Goal: Check status: Check status

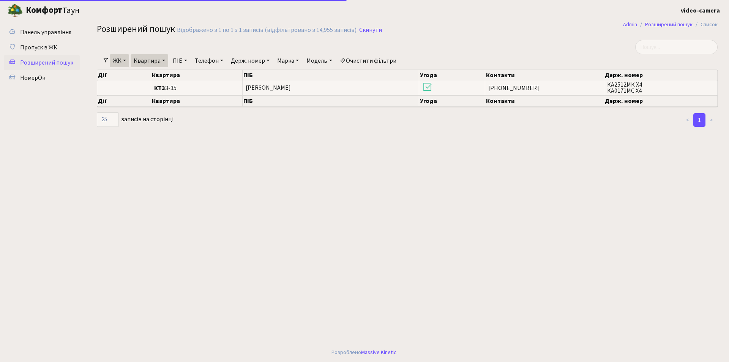
select select "25"
click at [162, 61] on link "Квартира" at bounding box center [150, 60] width 38 height 13
click at [118, 59] on link "ЖК" at bounding box center [119, 60] width 19 height 13
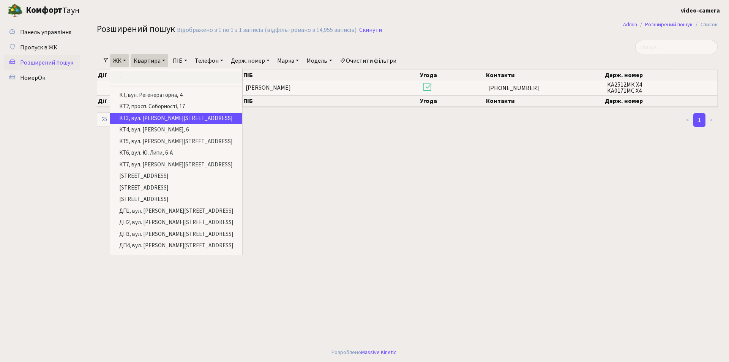
click at [138, 77] on link "-" at bounding box center [176, 77] width 132 height 12
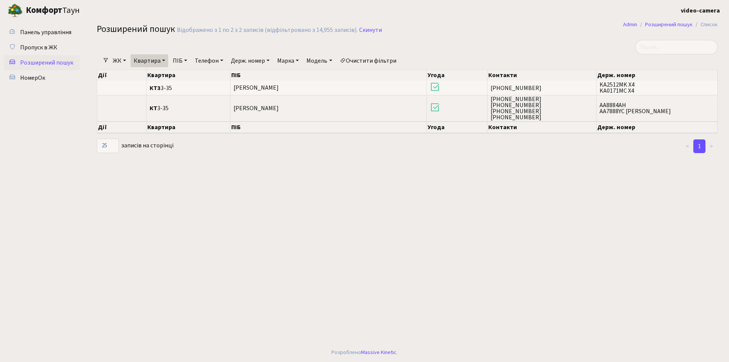
click at [249, 63] on link "Держ. номер" at bounding box center [250, 60] width 45 height 13
type input "69260"
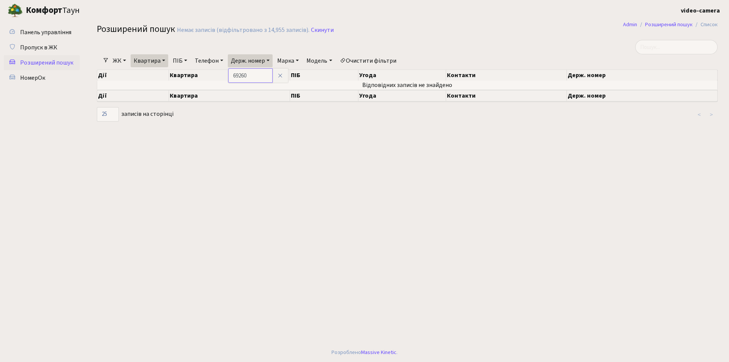
drag, startPoint x: 257, startPoint y: 75, endPoint x: 233, endPoint y: 75, distance: 23.5
click at [233, 75] on input "69260" at bounding box center [250, 75] width 44 height 14
click at [39, 48] on span "Пропуск в ЖК" at bounding box center [38, 47] width 37 height 8
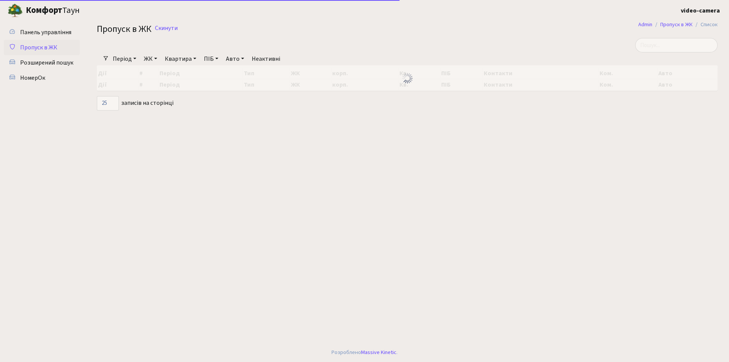
select select "25"
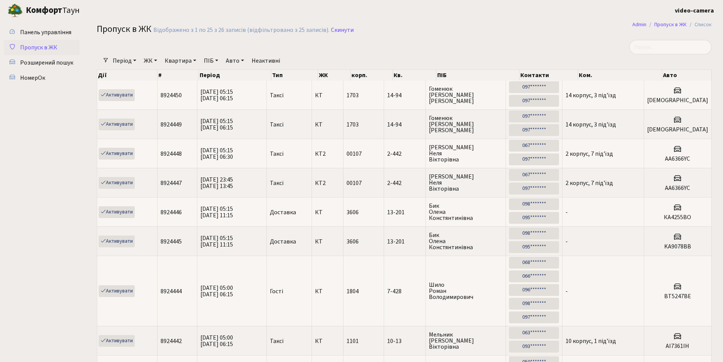
click at [128, 60] on link "Період" at bounding box center [125, 60] width 30 height 13
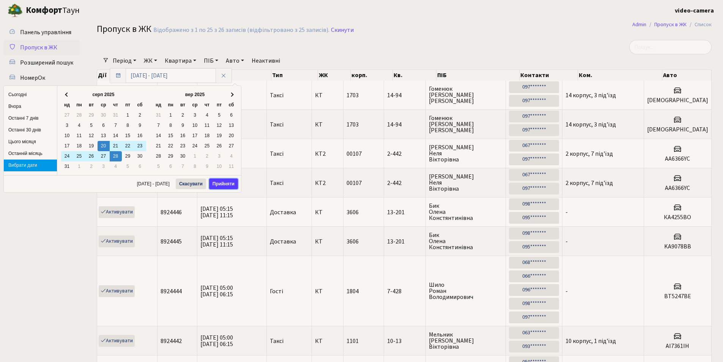
click at [226, 185] on button "Прийняти" at bounding box center [223, 183] width 29 height 11
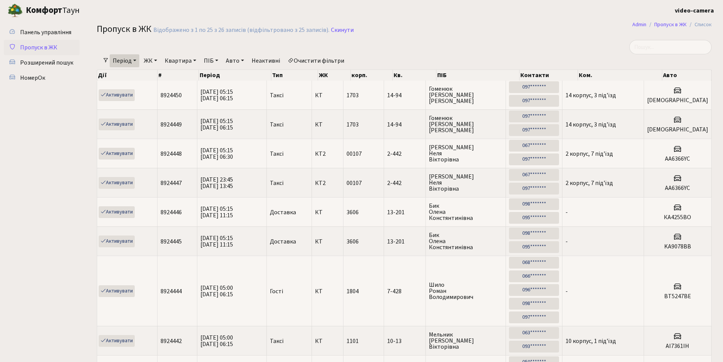
click at [236, 60] on link "Авто" at bounding box center [235, 60] width 24 height 13
paste input "69260"
type input "69260"
